Goal: Task Accomplishment & Management: Use online tool/utility

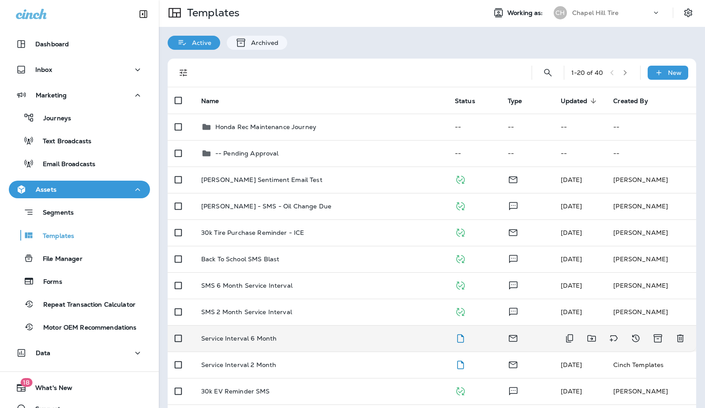
click at [250, 335] on p "Service Interval 6 Month" at bounding box center [238, 338] width 75 height 7
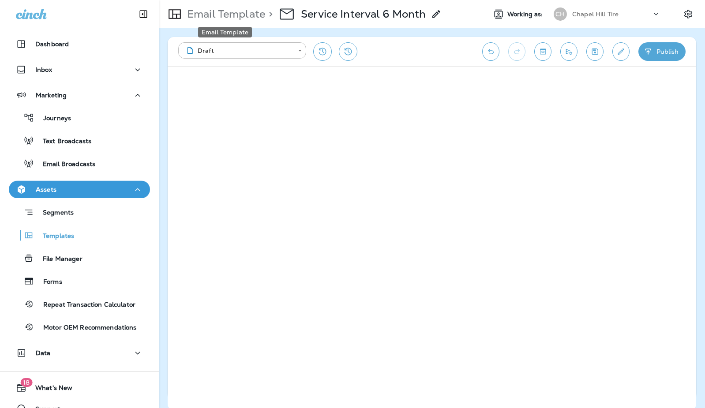
click at [239, 14] on p "Email Template" at bounding box center [224, 13] width 82 height 13
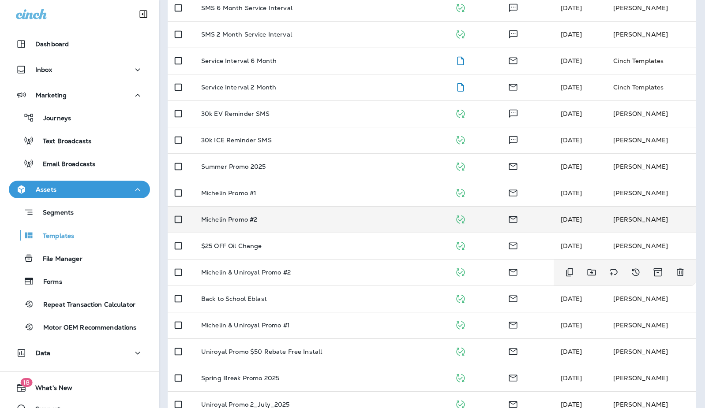
scroll to position [305, 0]
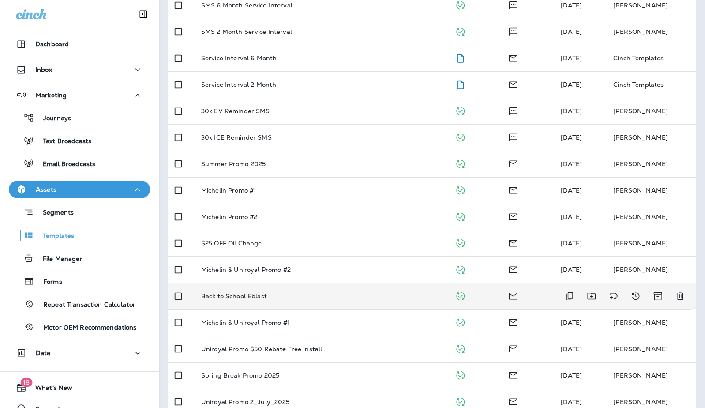
click at [237, 295] on p "Back to School Eblast" at bounding box center [234, 296] width 66 height 7
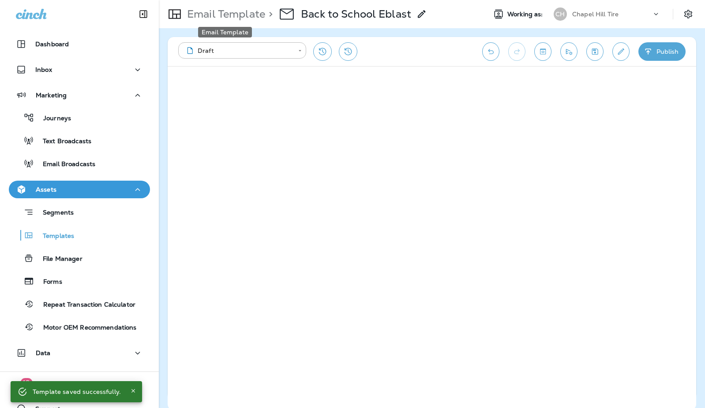
click at [220, 15] on p "Email Template" at bounding box center [224, 13] width 82 height 13
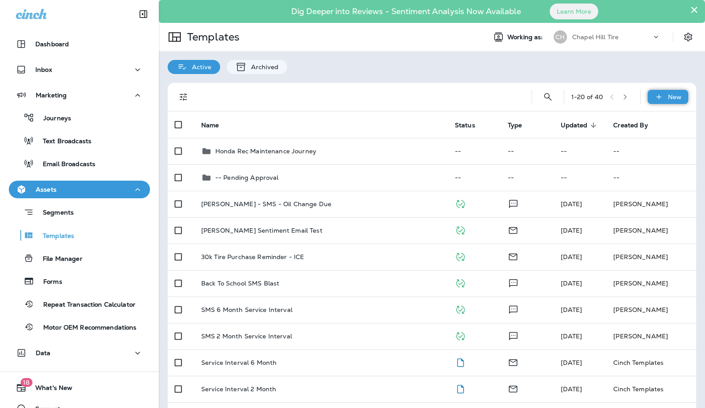
click at [664, 97] on div "New" at bounding box center [667, 97] width 41 height 14
click at [657, 119] on li "New Template" at bounding box center [661, 119] width 75 height 21
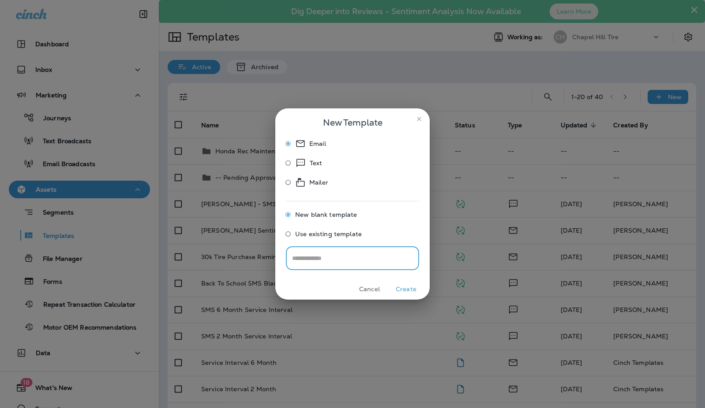
click at [303, 234] on span "Use existing template" at bounding box center [328, 234] width 67 height 7
click at [322, 258] on input "Select Email Template" at bounding box center [352, 257] width 124 height 15
click at [417, 118] on icon "close" at bounding box center [418, 119] width 7 height 7
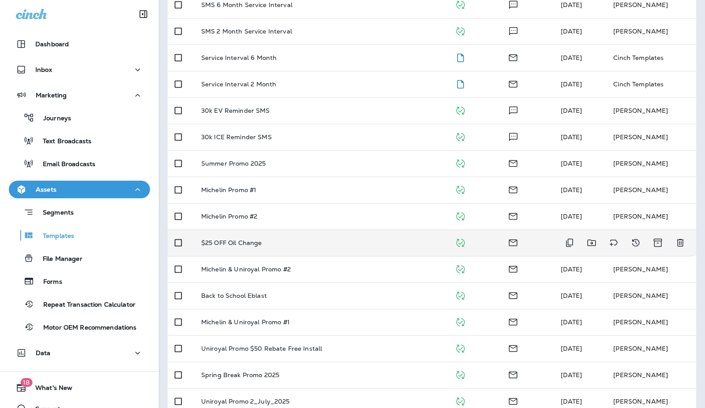
scroll to position [321, 0]
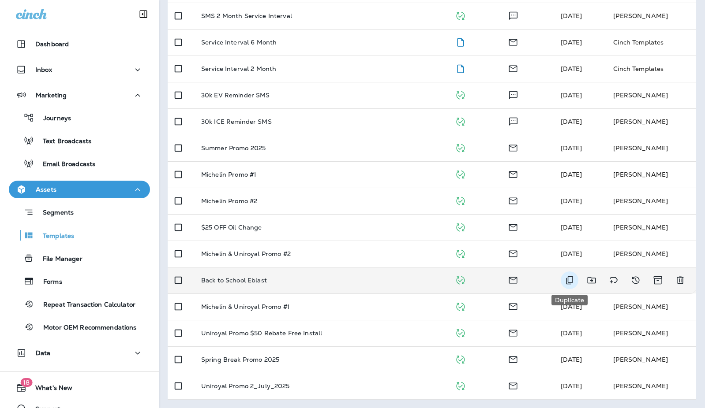
click at [570, 280] on icon "Duplicate" at bounding box center [569, 280] width 11 height 11
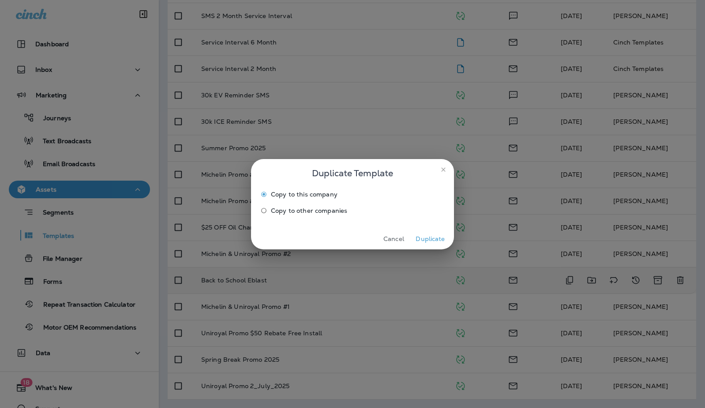
click at [426, 237] on button "Duplicate" at bounding box center [430, 239] width 33 height 14
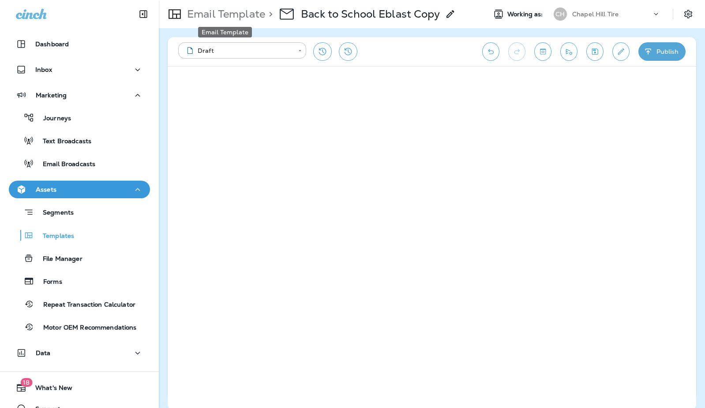
click at [248, 12] on p "Email Template" at bounding box center [224, 13] width 82 height 13
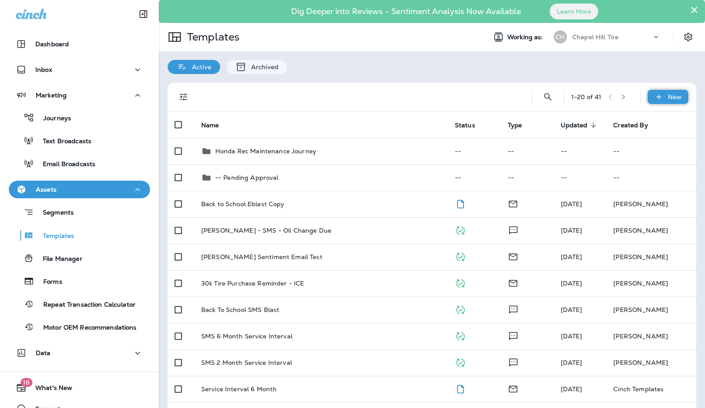
click at [670, 94] on p "New" at bounding box center [675, 96] width 14 height 7
click at [655, 119] on li "New Template" at bounding box center [661, 119] width 75 height 21
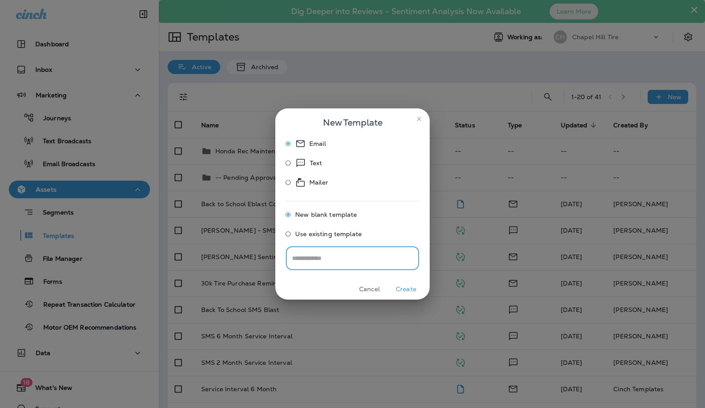
click at [321, 232] on span "Use existing template" at bounding box center [328, 234] width 67 height 7
click at [334, 263] on input "Select Email Template" at bounding box center [352, 257] width 124 height 15
click at [411, 198] on hr at bounding box center [352, 198] width 133 height 7
click at [418, 120] on icon "close" at bounding box center [419, 119] width 4 height 4
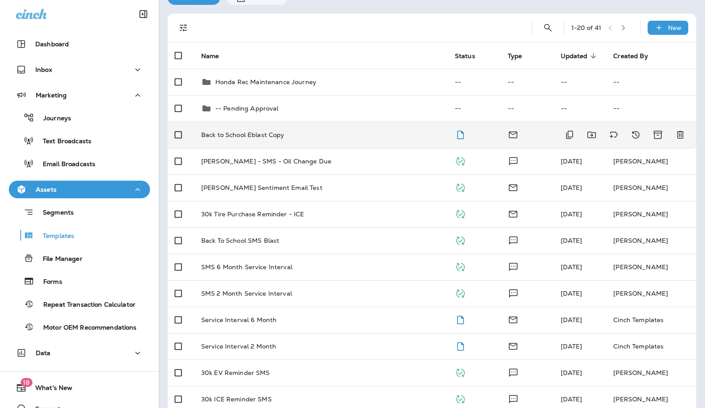
scroll to position [64, 0]
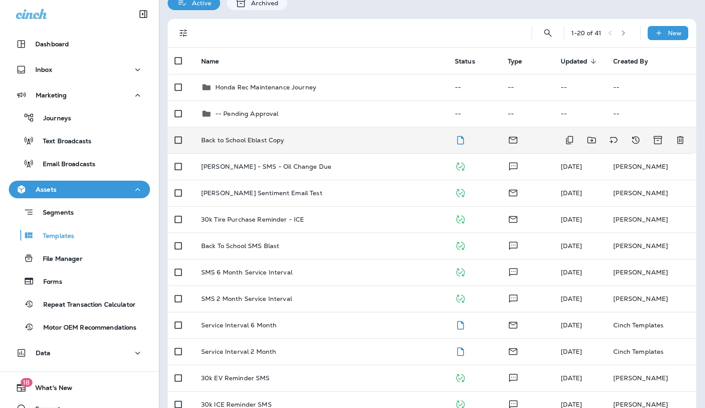
click at [263, 139] on p "Back to School Eblast Copy" at bounding box center [242, 140] width 83 height 7
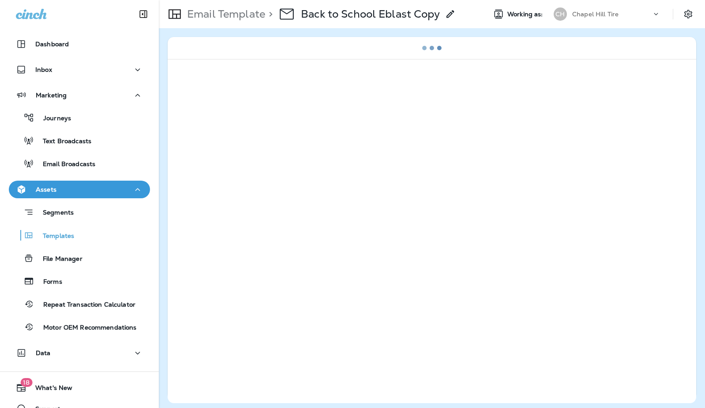
click at [451, 12] on icon at bounding box center [450, 14] width 11 height 11
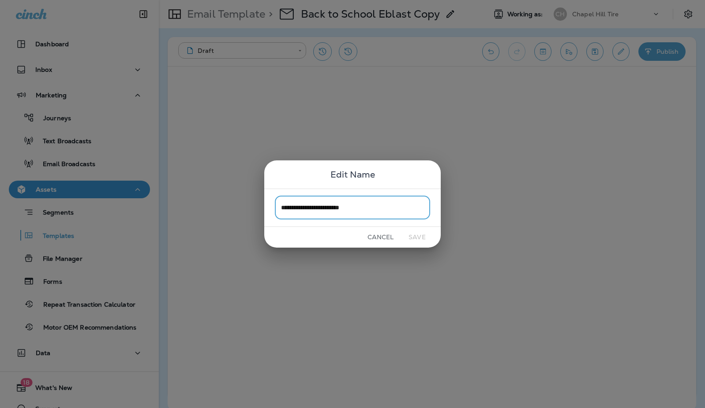
drag, startPoint x: 388, startPoint y: 207, endPoint x: 372, endPoint y: 209, distance: 15.9
click at [388, 207] on input "**********" at bounding box center [352, 207] width 155 height 23
drag, startPoint x: 334, startPoint y: 209, endPoint x: 265, endPoint y: 208, distance: 69.2
click at [275, 208] on input "**********" at bounding box center [352, 207] width 155 height 23
type input "**********"
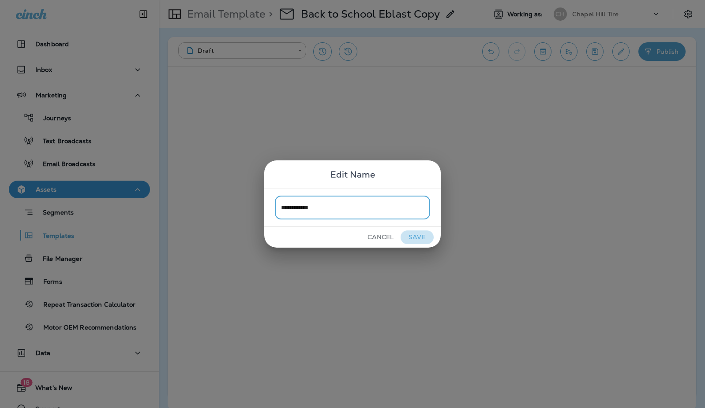
click at [419, 238] on button "Save" at bounding box center [416, 238] width 33 height 14
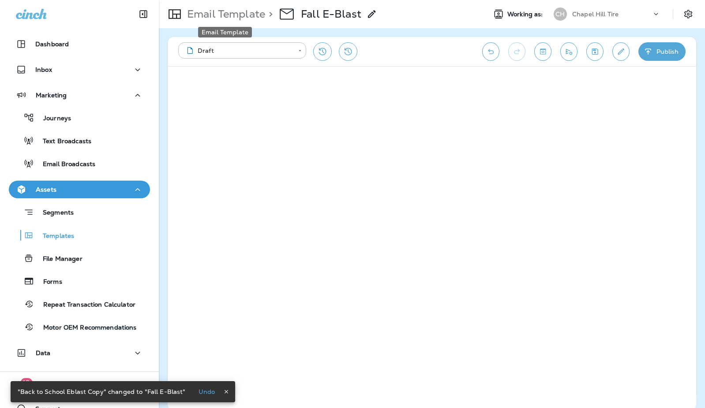
click at [240, 15] on p "Email Template" at bounding box center [224, 13] width 82 height 13
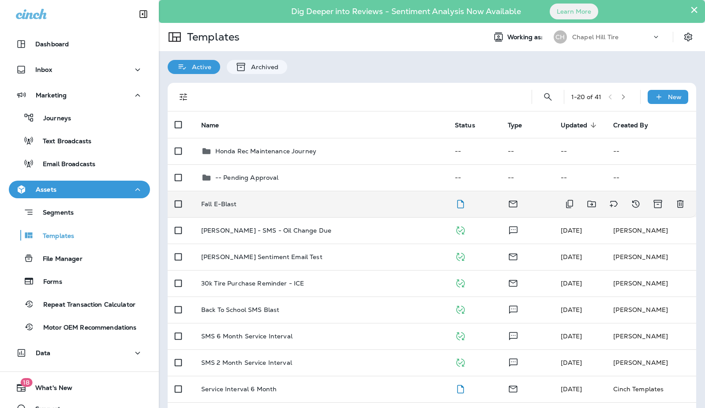
click at [220, 202] on p "Fall E-Blast" at bounding box center [219, 204] width 36 height 7
